Goal: Task Accomplishment & Management: Use online tool/utility

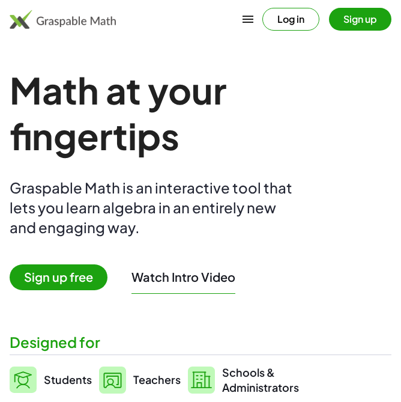
click at [297, 20] on button "Log in" at bounding box center [290, 19] width 57 height 23
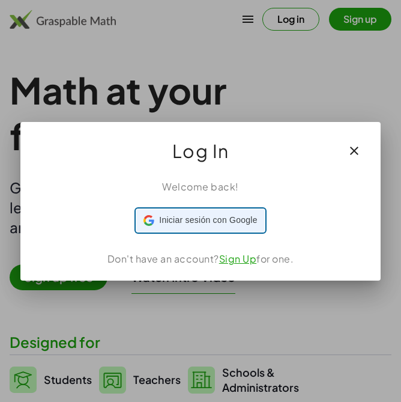
click at [184, 214] on span "Iniciar sesión con Google" at bounding box center [208, 220] width 98 height 13
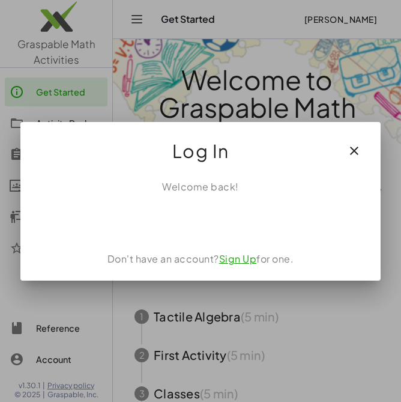
click at [350, 151] on icon "button" at bounding box center [354, 151] width 14 height 14
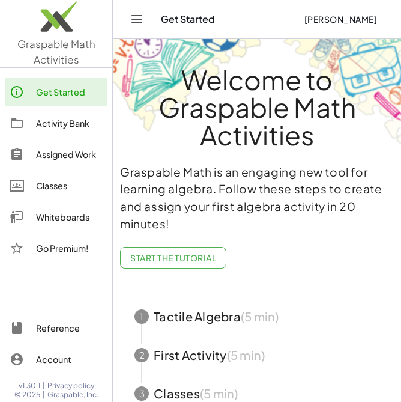
click at [61, 217] on div "Whiteboards" at bounding box center [69, 217] width 67 height 14
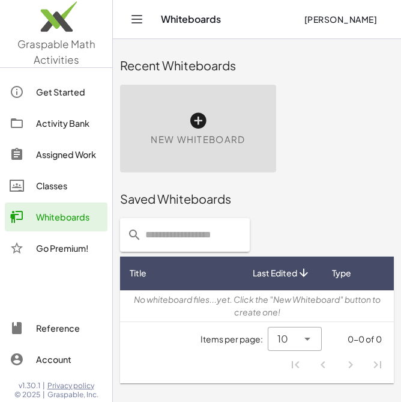
click at [232, 139] on span "New Whiteboard" at bounding box center [198, 140] width 94 height 14
